Goal: Book appointment/travel/reservation

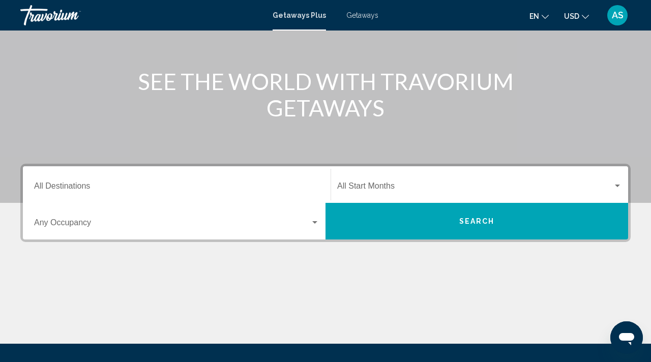
scroll to position [109, 0]
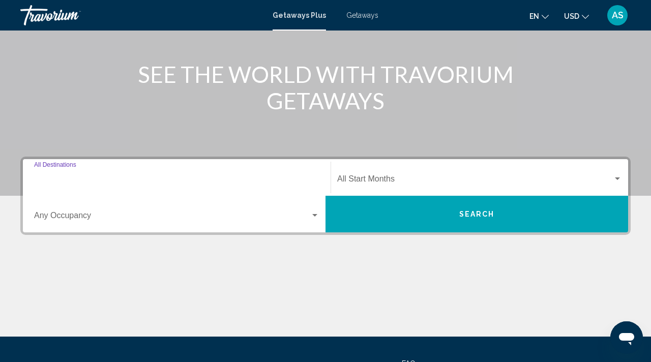
click at [76, 178] on input "Destination All Destinations" at bounding box center [176, 180] width 285 height 9
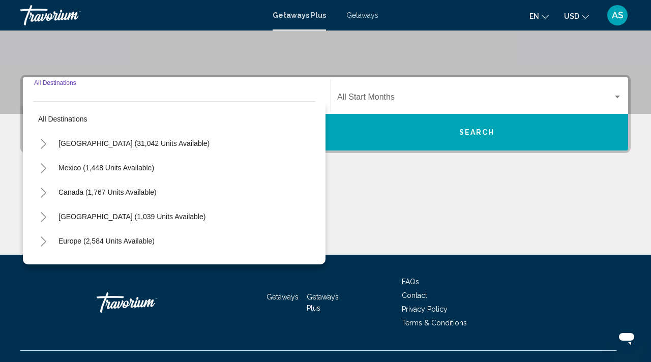
scroll to position [208, 0]
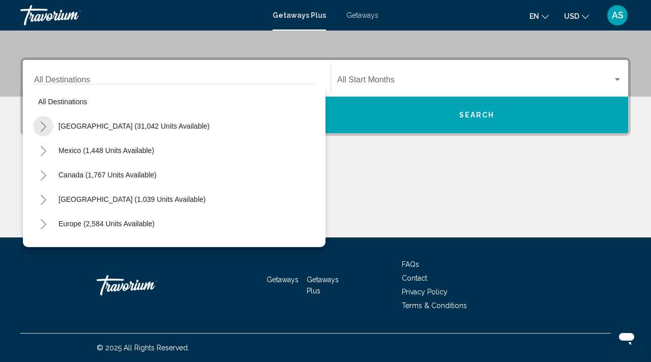
click at [44, 125] on icon "Toggle United States (31,042 units available)" at bounding box center [44, 126] width 6 height 10
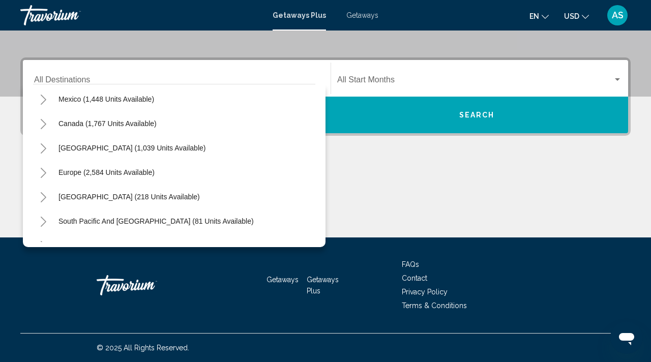
scroll to position [957, 0]
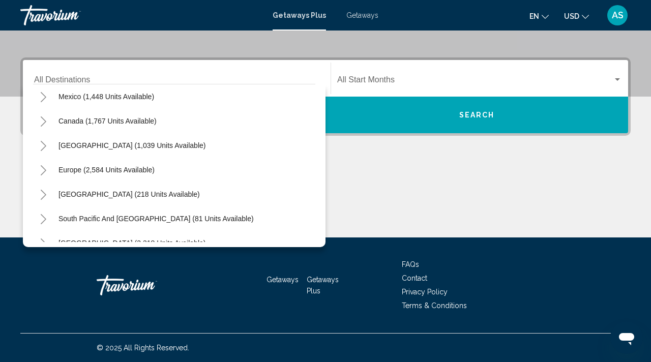
click at [370, 13] on span "Getaways" at bounding box center [362, 15] width 32 height 8
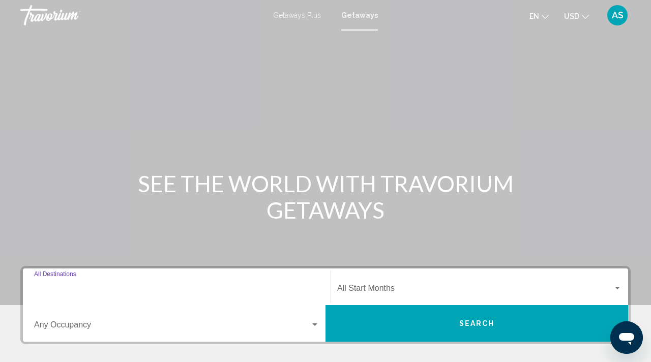
click at [86, 286] on input "Destination All Destinations" at bounding box center [176, 290] width 285 height 9
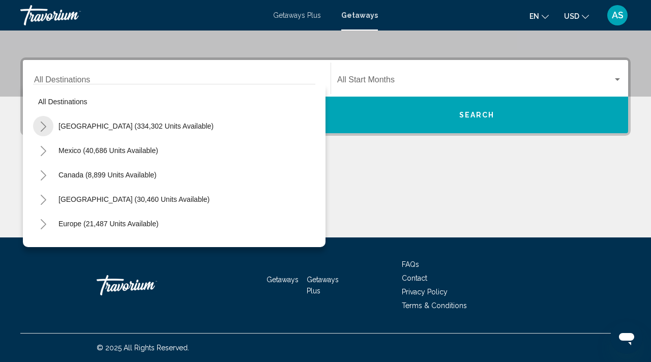
click at [42, 124] on icon "Toggle United States (334,302 units available)" at bounding box center [44, 126] width 8 height 10
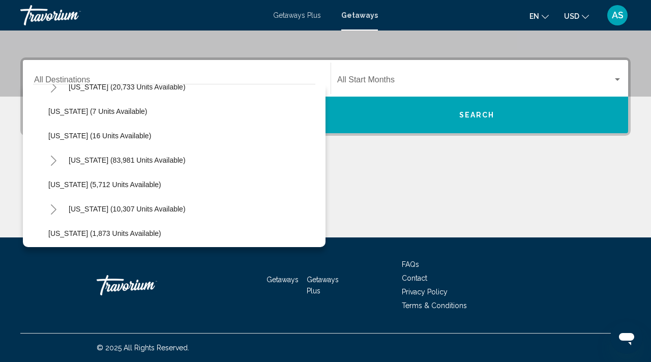
scroll to position [172, 0]
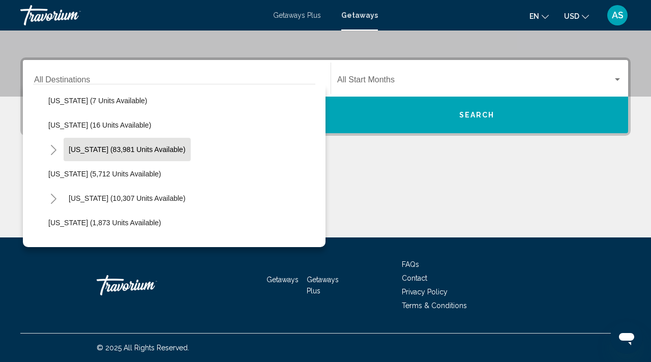
click at [72, 145] on span "[US_STATE] (83,981 units available)" at bounding box center [127, 149] width 117 height 8
type input "**********"
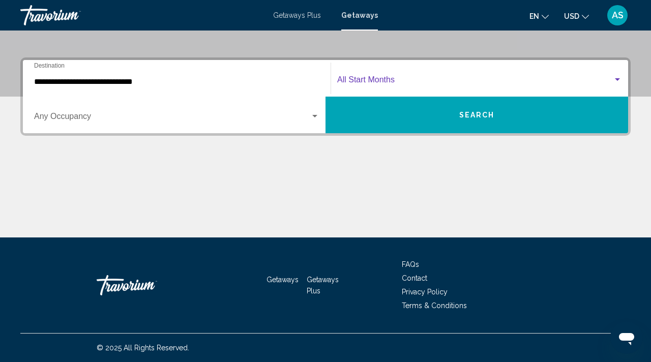
click at [378, 77] on span "Search widget" at bounding box center [475, 81] width 276 height 9
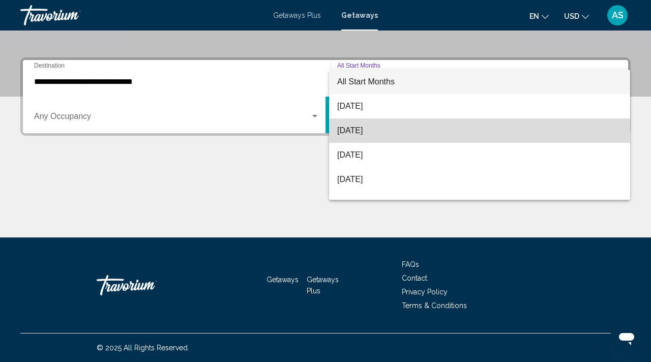
click at [349, 134] on span "[DATE]" at bounding box center [479, 130] width 285 height 24
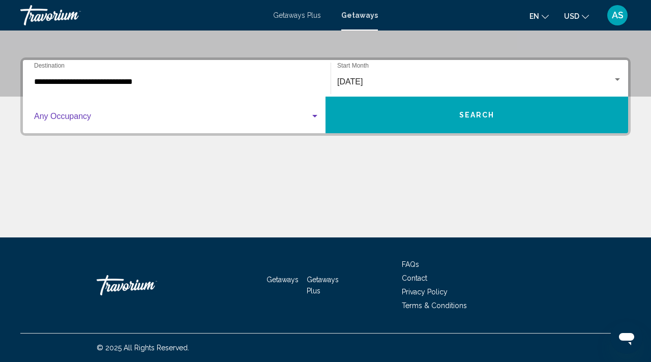
click at [318, 115] on div "Search widget" at bounding box center [314, 116] width 9 height 8
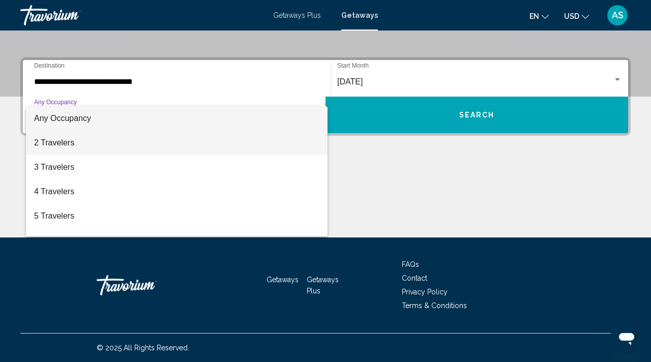
click at [89, 142] on span "2 Travelers" at bounding box center [176, 143] width 285 height 24
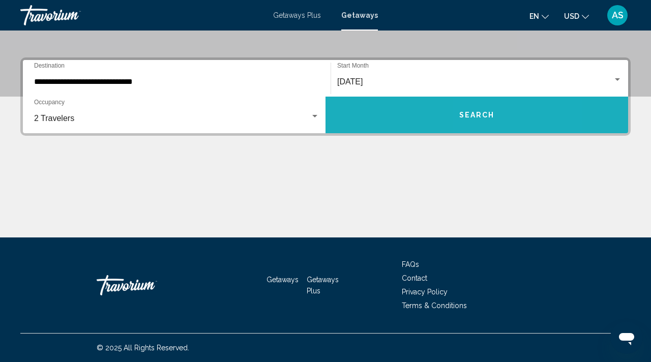
click at [504, 106] on button "Search" at bounding box center [476, 115] width 302 height 37
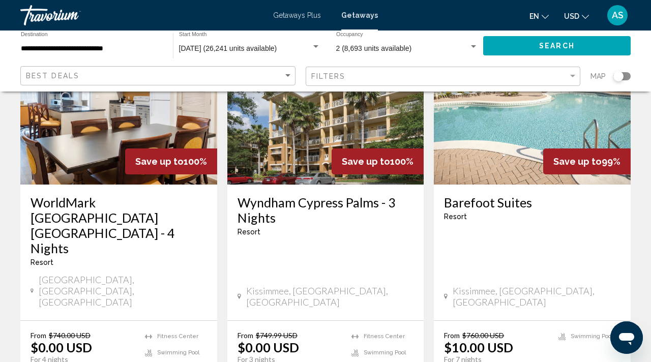
scroll to position [1310, 0]
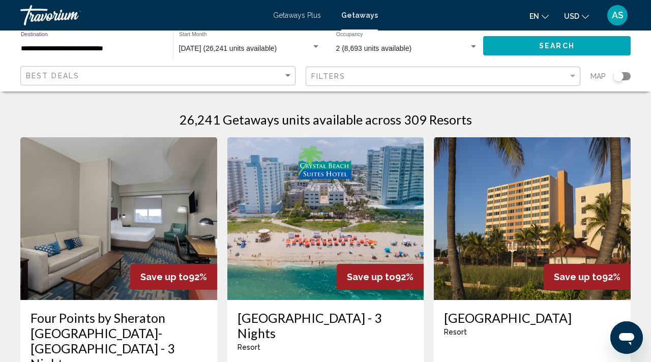
click at [27, 48] on input "**********" at bounding box center [92, 49] width 142 height 8
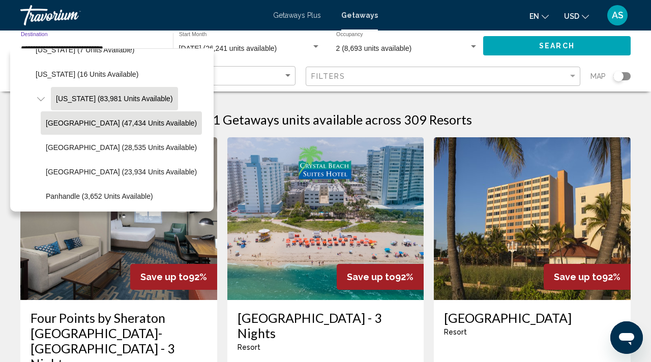
scroll to position [188, 0]
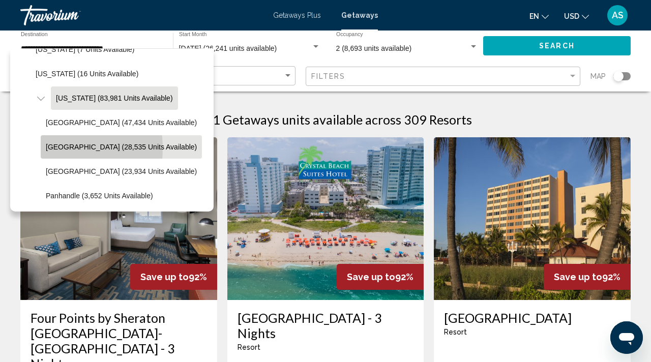
click at [53, 148] on span "[GEOGRAPHIC_DATA] (28,535 units available)" at bounding box center [121, 147] width 151 height 8
type input "**********"
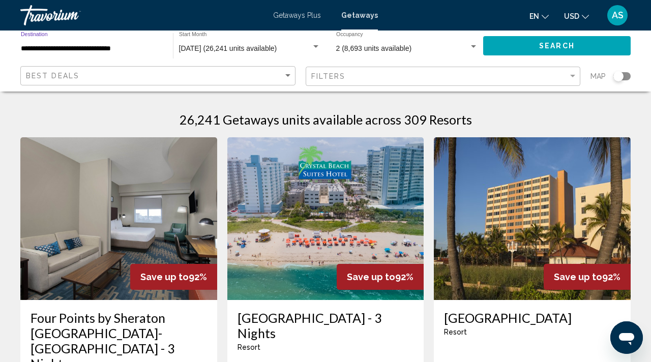
click at [571, 45] on span "Search" at bounding box center [557, 46] width 36 height 8
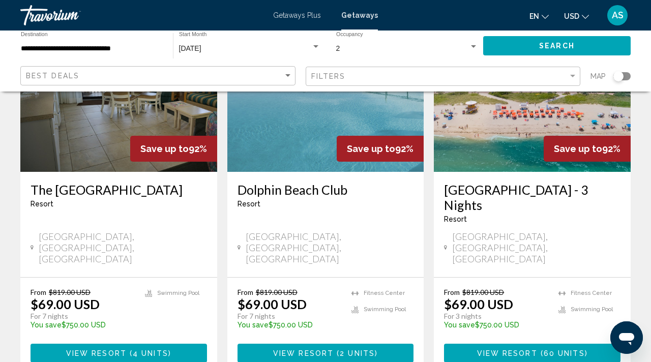
scroll to position [1293, 0]
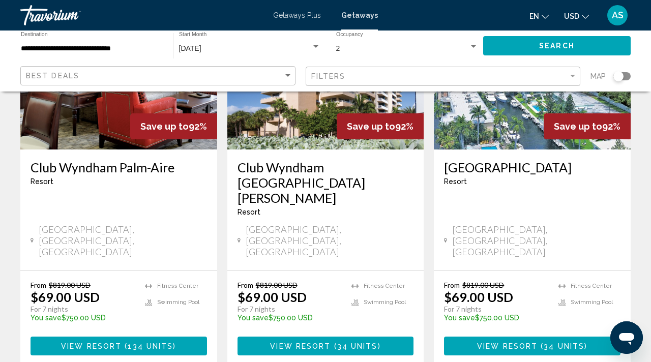
scroll to position [1323, 0]
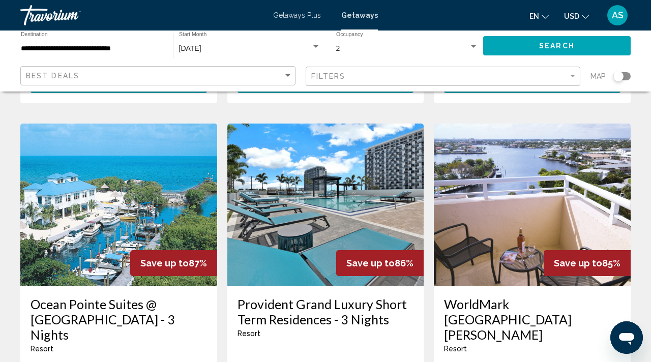
scroll to position [813, 0]
